Goal: Task Accomplishment & Management: Manage account settings

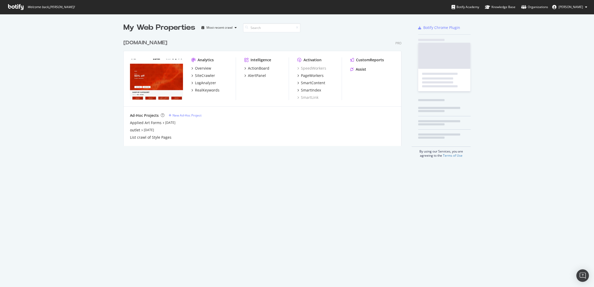
scroll to position [109, 278]
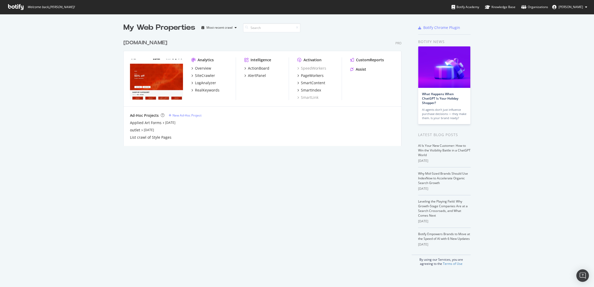
click at [153, 43] on div "[DOMAIN_NAME]" at bounding box center [145, 43] width 44 height 8
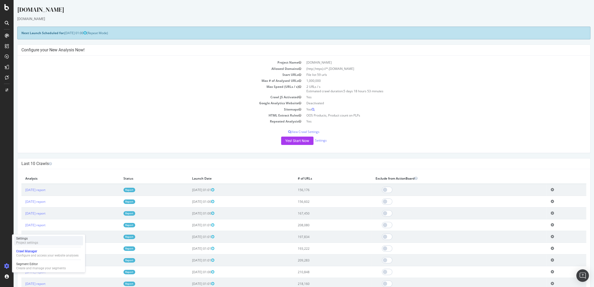
click at [29, 243] on div "Project settings" at bounding box center [27, 243] width 22 height 4
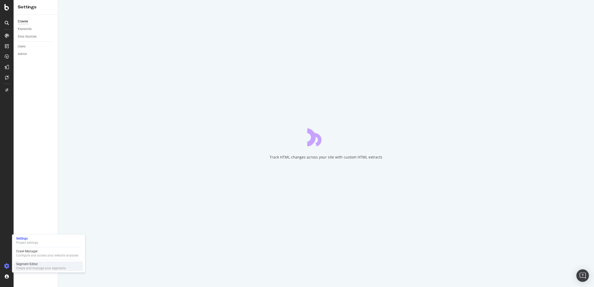
click at [40, 263] on div "Segment Editor" at bounding box center [41, 264] width 50 height 4
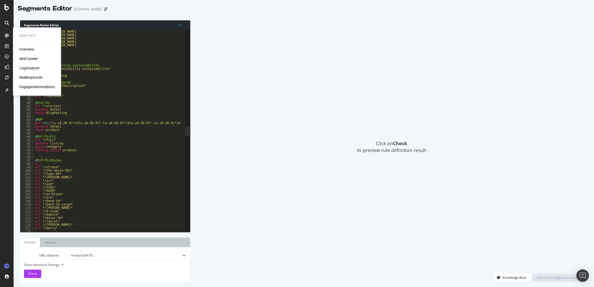
click at [24, 47] on div "Overview" at bounding box center [26, 49] width 15 height 5
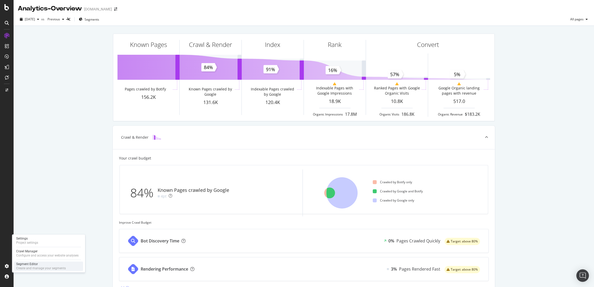
click at [36, 264] on div "Segment Editor" at bounding box center [41, 264] width 50 height 4
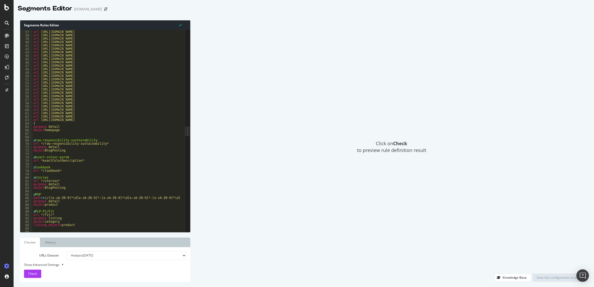
scroll to position [174, 0]
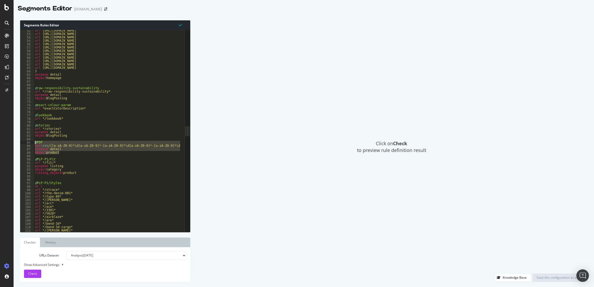
drag, startPoint x: 65, startPoint y: 152, endPoint x: 31, endPoint y: 143, distance: 35.1
click at [31, 143] on div "object product 52 53 54 55 56 57 58 59 60 61 62 63 64 65 66 67 68 69 70 71 72 7…" at bounding box center [102, 131] width 164 height 202
type textarea "@PDP path rx \/([a-zA-Z0-9]*\d[a-zA-Z0-9]*-[a-zA-Z0-9]*\d[a-zA-Z0-9]*-[a-zA-Z0-…"
click at [299, 219] on div "Click on Check to preview rule definition result" at bounding box center [391, 146] width 392 height 253
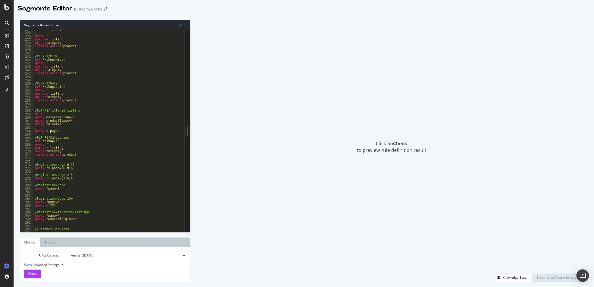
scroll to position [793, 0]
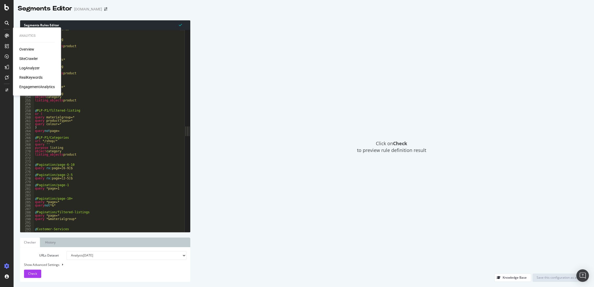
click at [21, 46] on div "Analytics Overview SiteCrawler LogAnalyzer RealKeywords EngagementAnalytics" at bounding box center [37, 61] width 44 height 66
click at [24, 49] on div "Overview" at bounding box center [26, 49] width 15 height 5
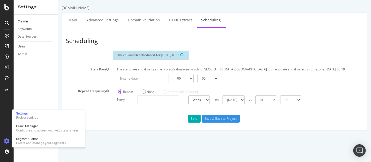
click at [36, 134] on div "Settings Project settings Crawl Manager Configure and access your website analy…" at bounding box center [48, 128] width 73 height 38
click at [36, 137] on div "Segment Editor" at bounding box center [41, 139] width 50 height 4
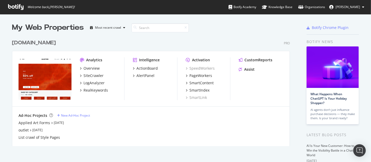
scroll to position [158, 362]
